Goal: Information Seeking & Learning: Learn about a topic

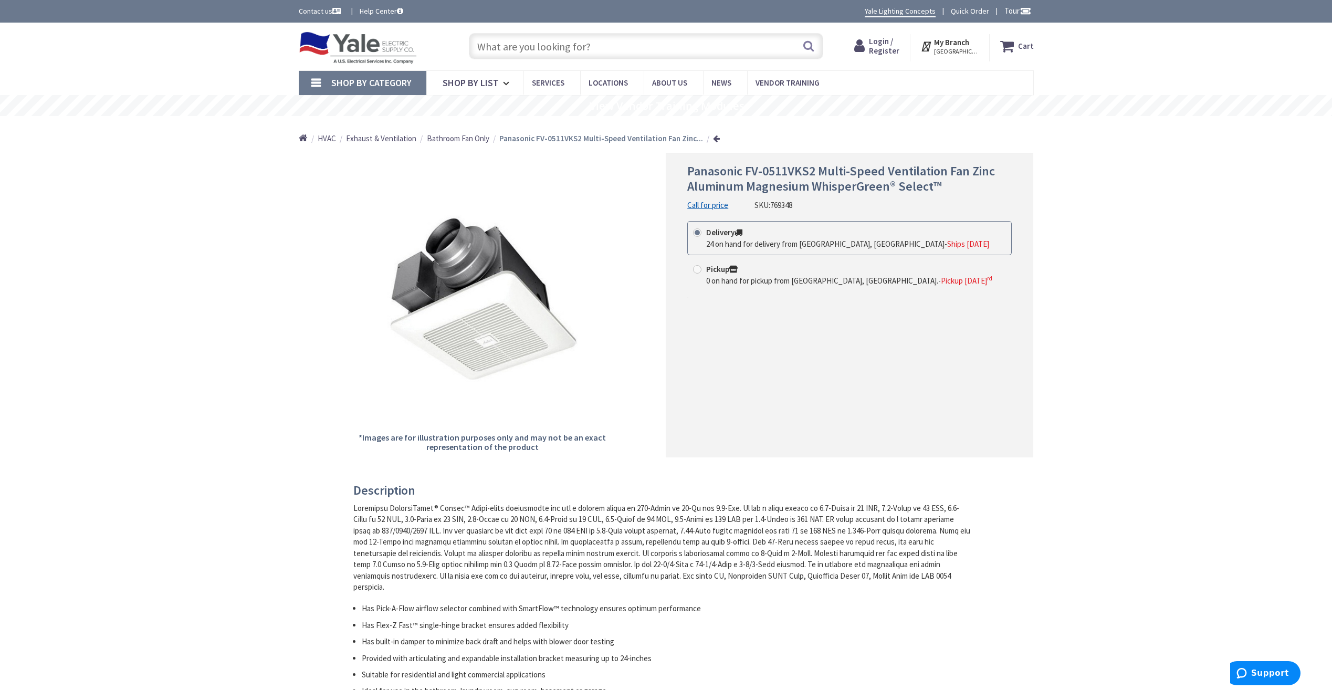
click at [475, 140] on span "Bathroom Fan Only" at bounding box center [458, 138] width 62 height 10
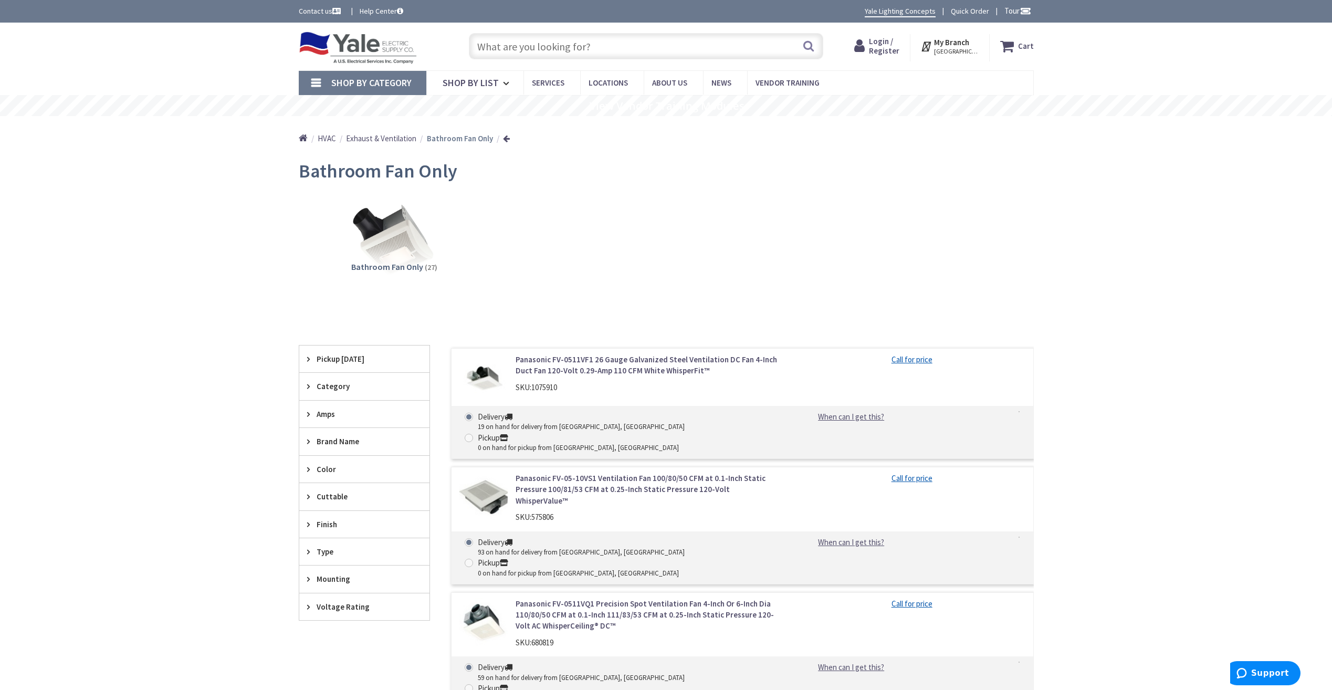
click at [391, 140] on span "Exhaust & Ventilation" at bounding box center [381, 138] width 70 height 10
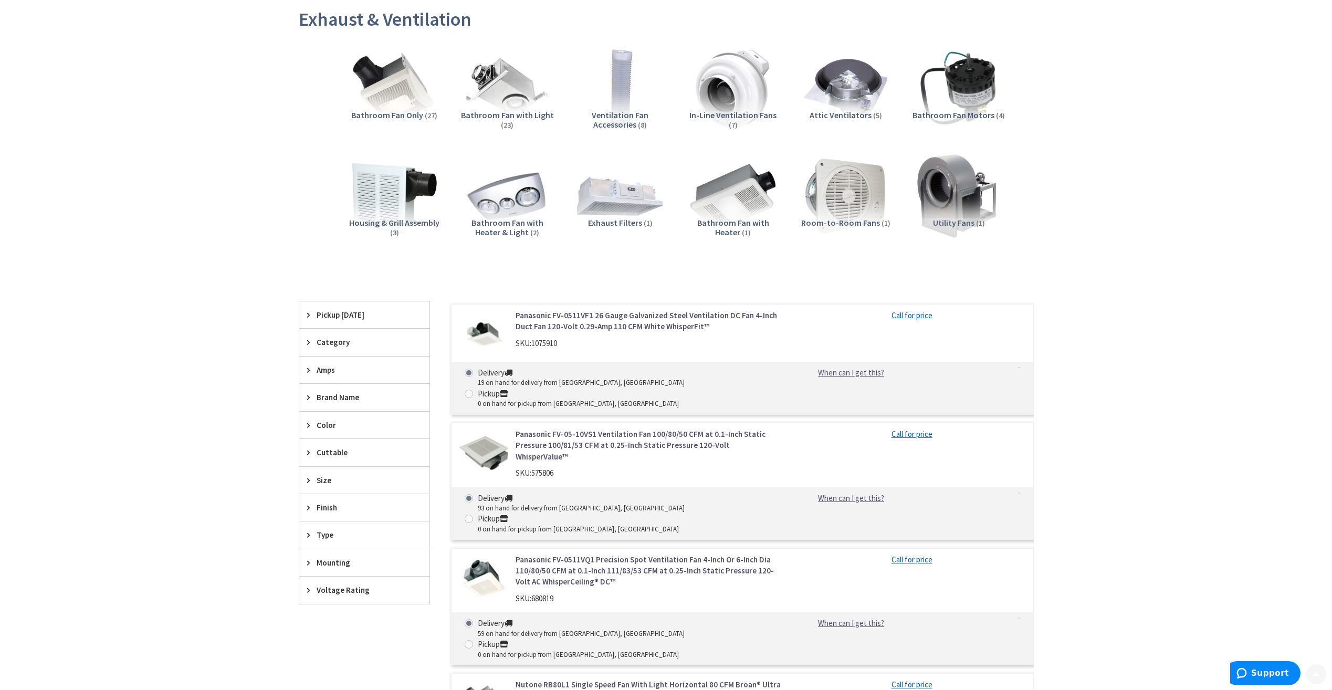
scroll to position [158, 0]
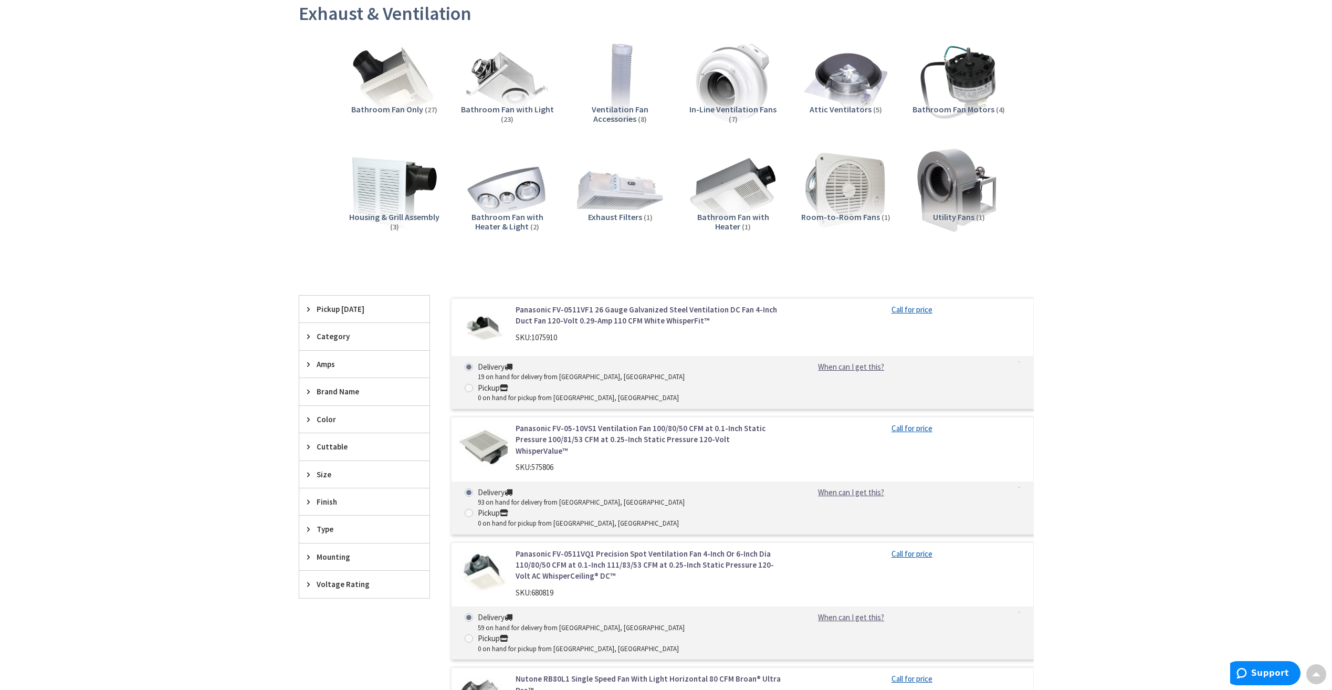
click at [709, 108] on span "In-Line Ventilation Fans" at bounding box center [733, 109] width 87 height 11
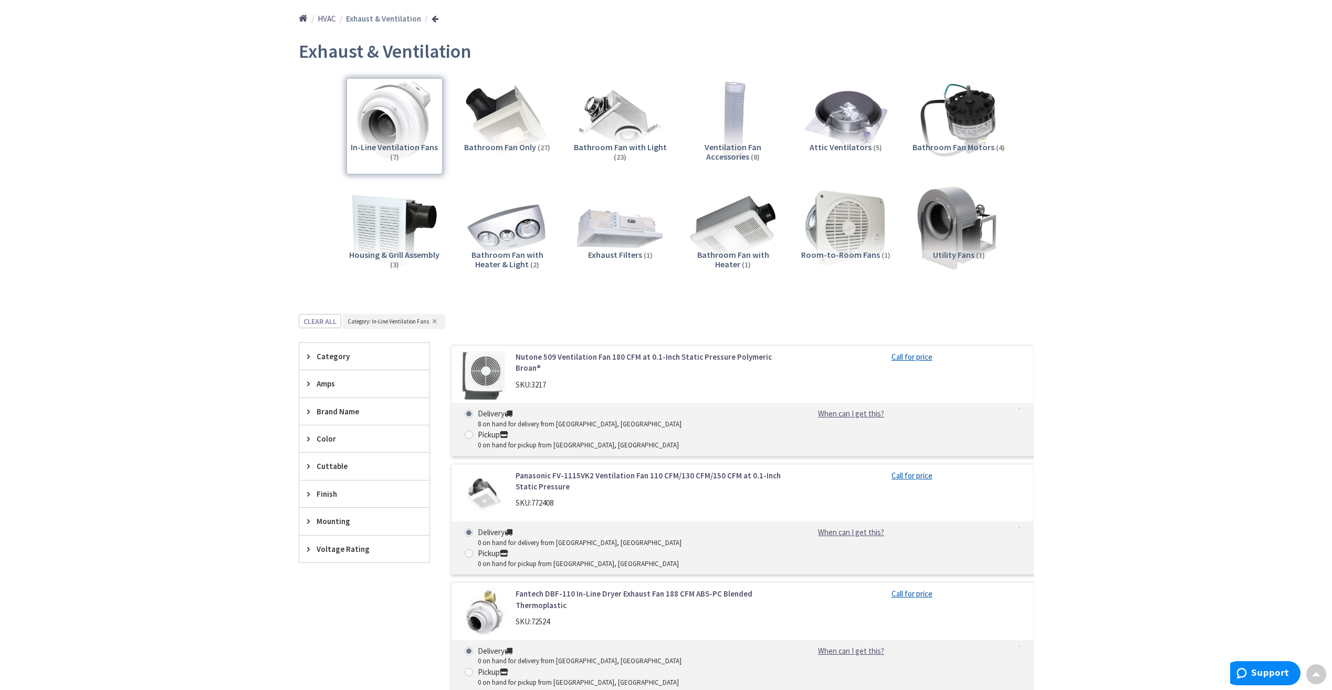
scroll to position [119, 0]
click at [521, 149] on span "Bathroom Fan Only" at bounding box center [500, 148] width 72 height 11
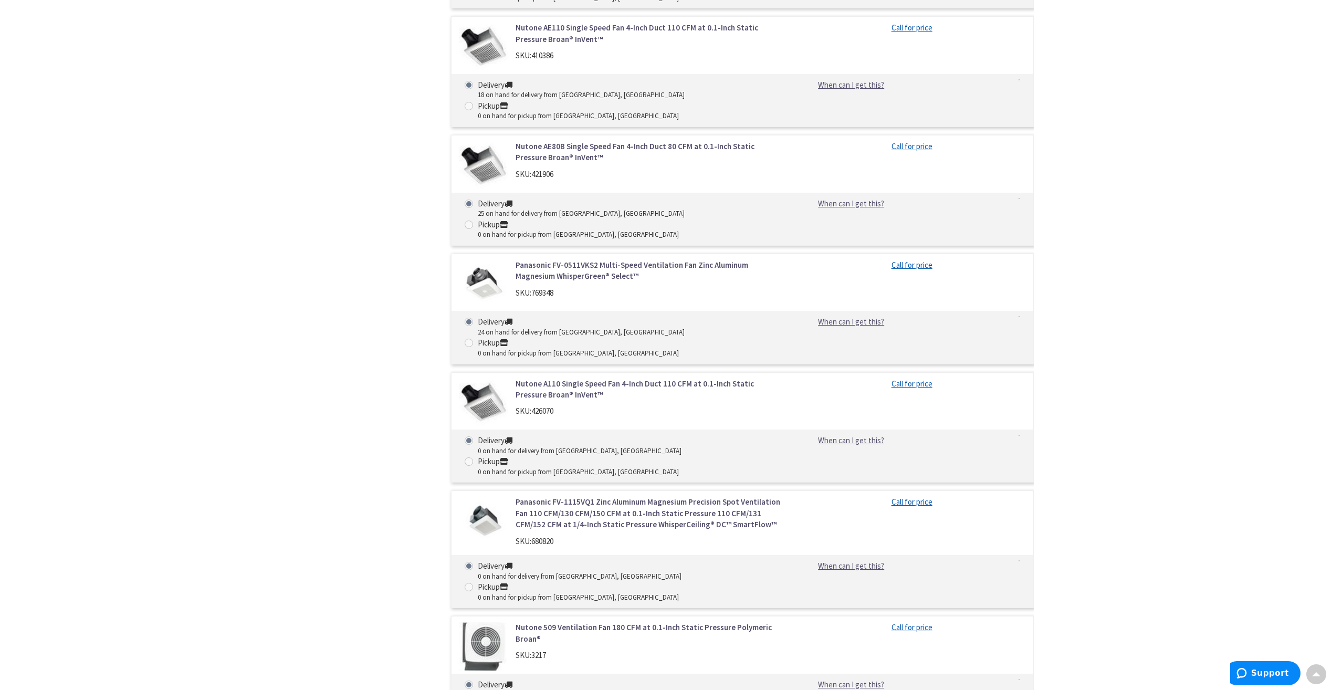
scroll to position [854, 0]
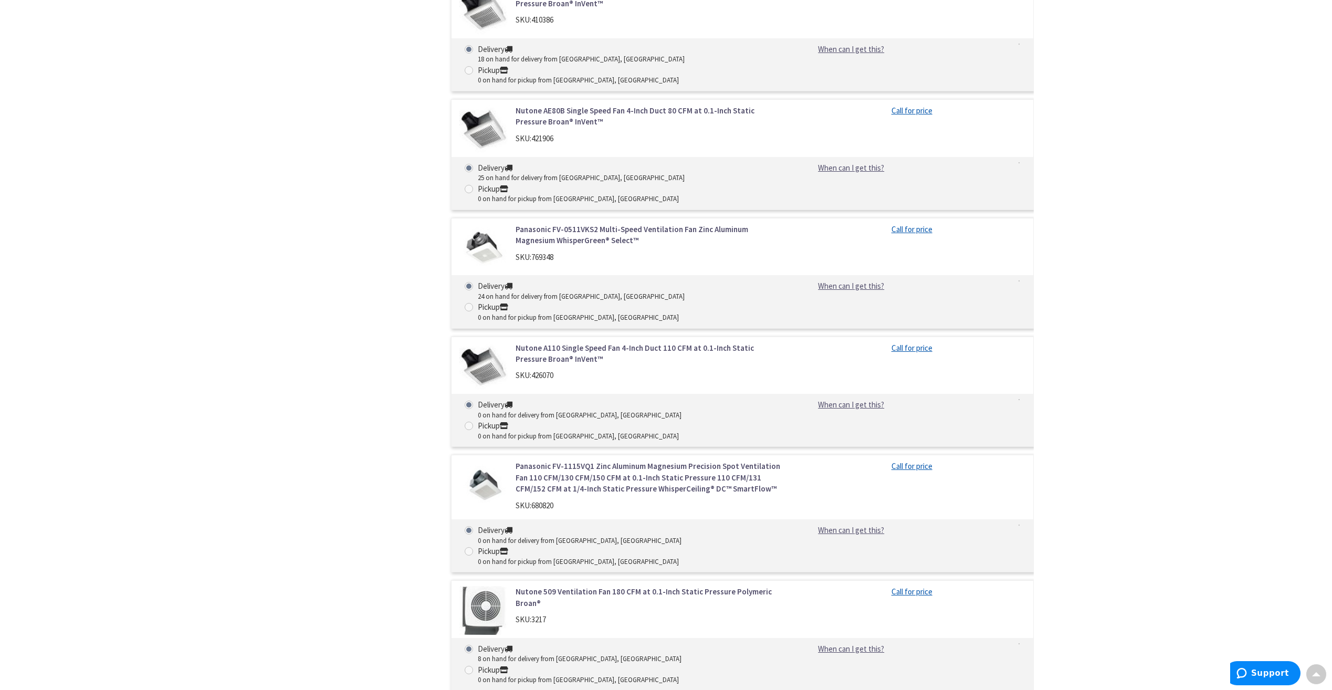
click at [574, 586] on link "Nutone 509 Ventilation Fan 180 CFM at 0.1-Inch Static Pressure Polymeric Broan®" at bounding box center [649, 597] width 267 height 23
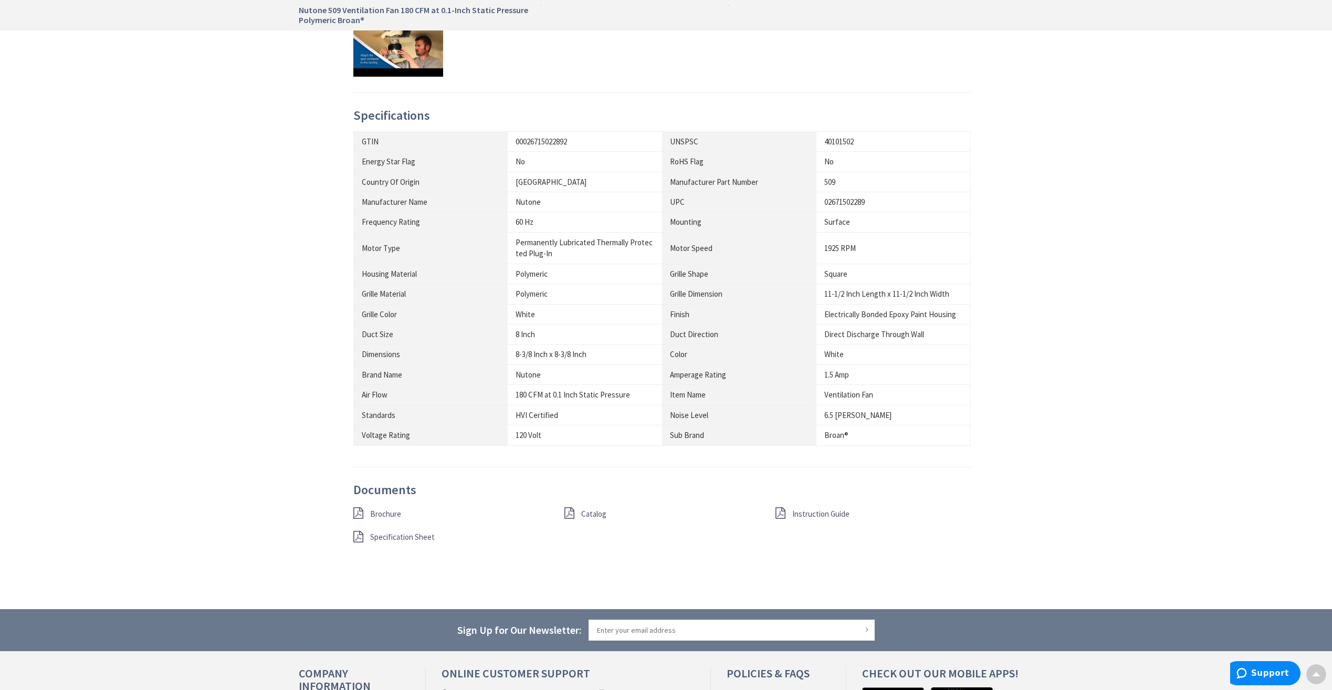
scroll to position [578, 0]
